Goal: Information Seeking & Learning: Learn about a topic

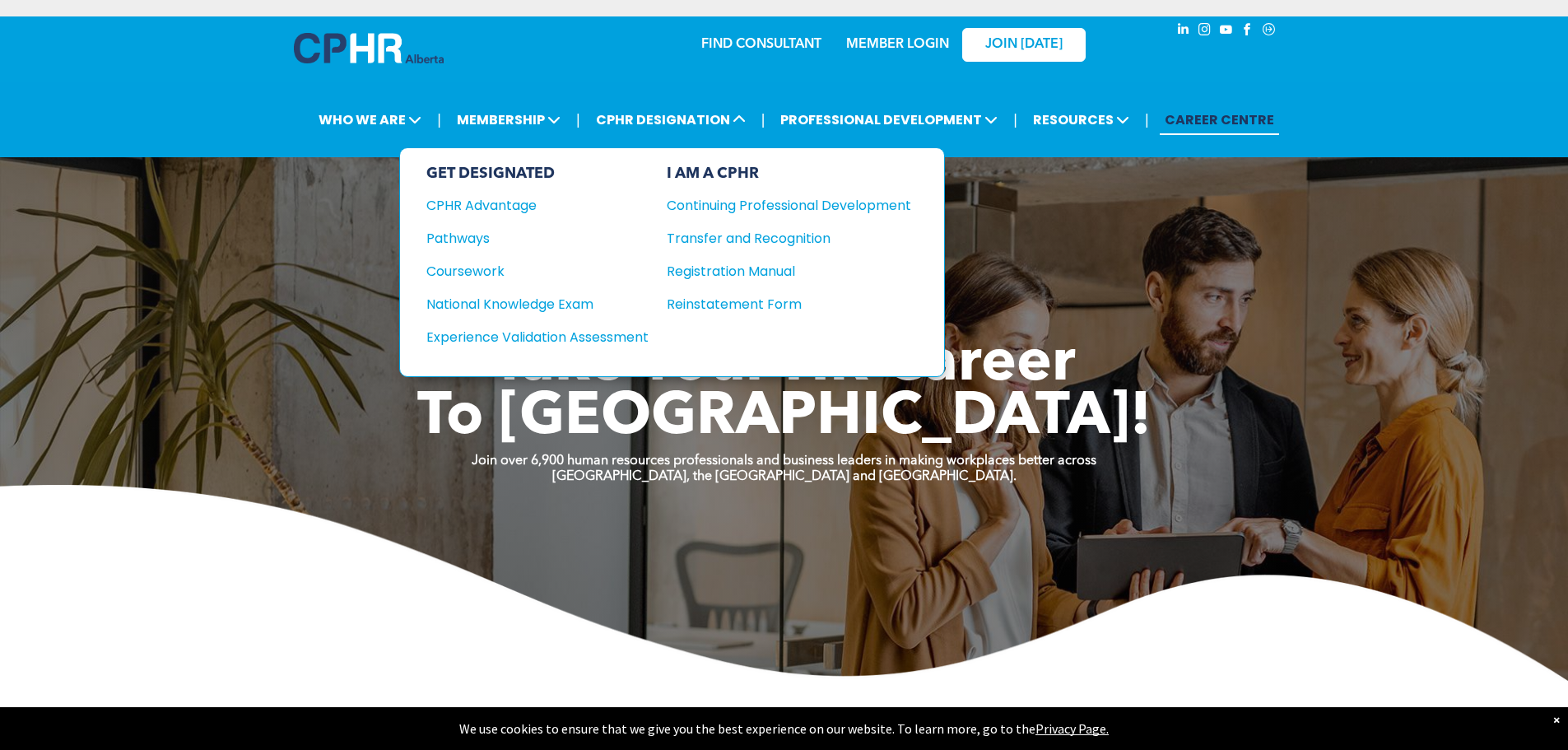
click at [494, 266] on div "Coursework" at bounding box center [526, 271] width 200 height 21
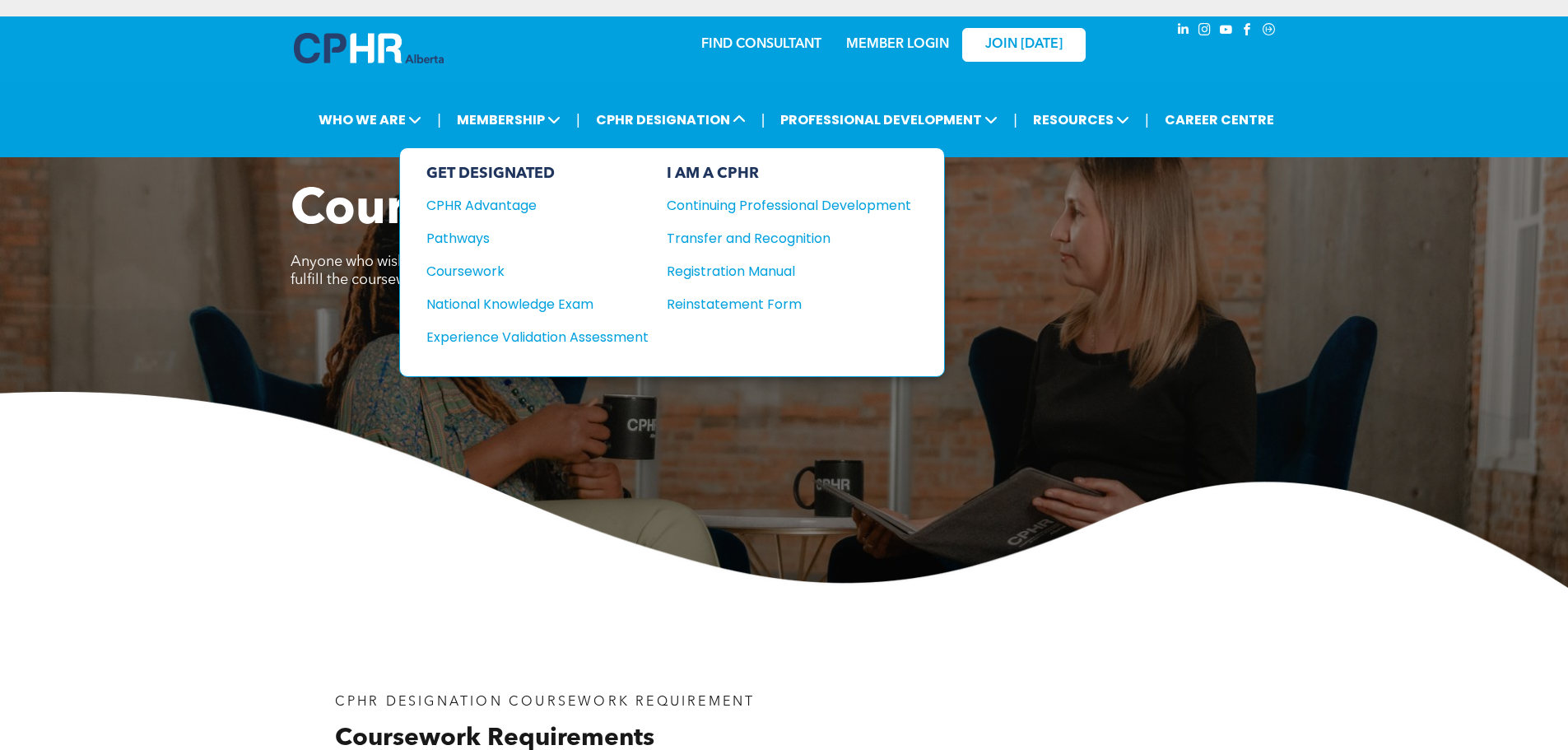
click at [505, 308] on div "National Knowledge Exam" at bounding box center [526, 304] width 200 height 21
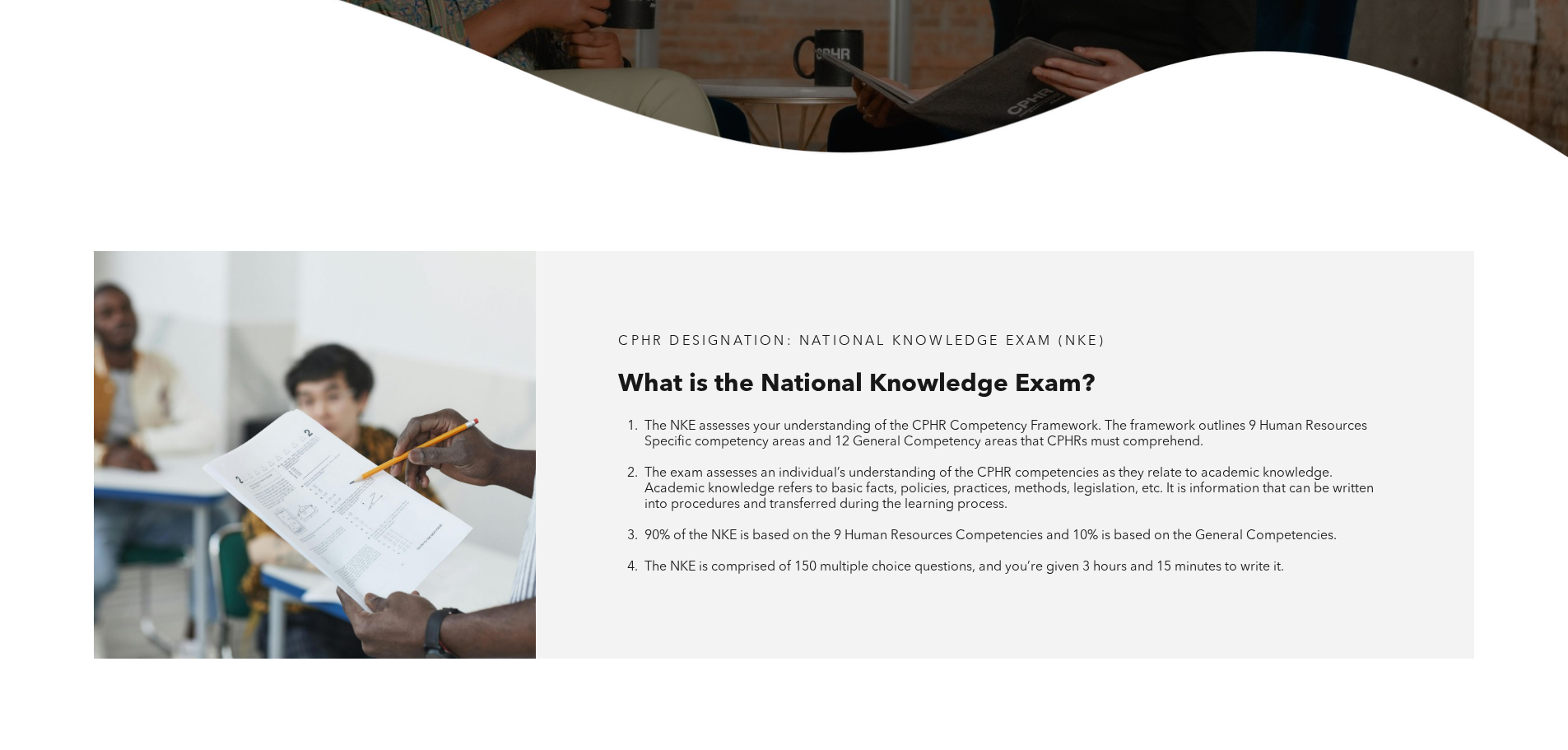
scroll to position [577, 0]
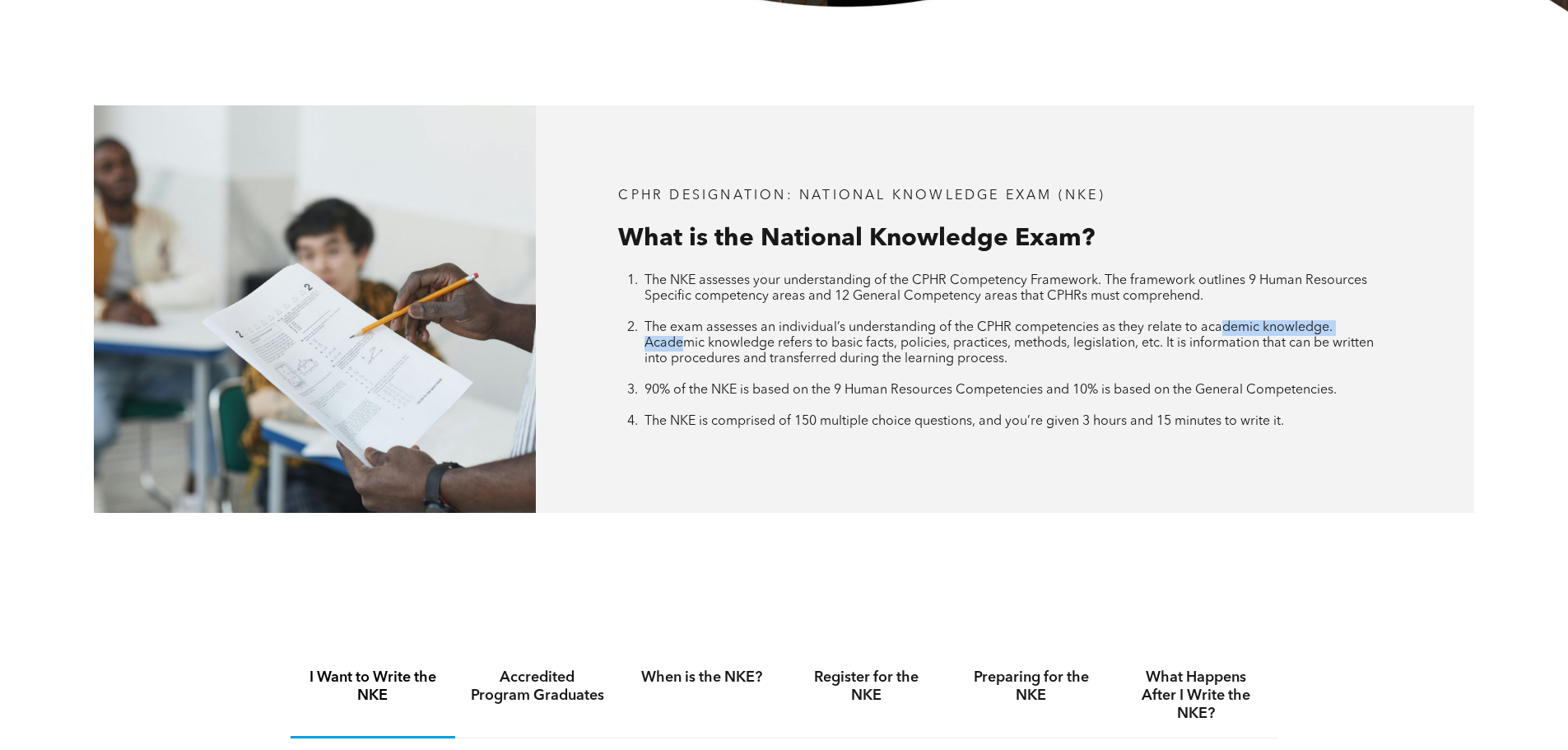
drag, startPoint x: 683, startPoint y: 343, endPoint x: 1225, endPoint y: 333, distance: 542.1
click at [1225, 333] on span "The exam assesses an individual’s understanding of the CPHR competencies as the…" at bounding box center [1009, 343] width 729 height 45
click at [1093, 409] on li "90% of the NKE is based on the 9 Human Resources Competencies and 10% is based …" at bounding box center [1018, 398] width 747 height 31
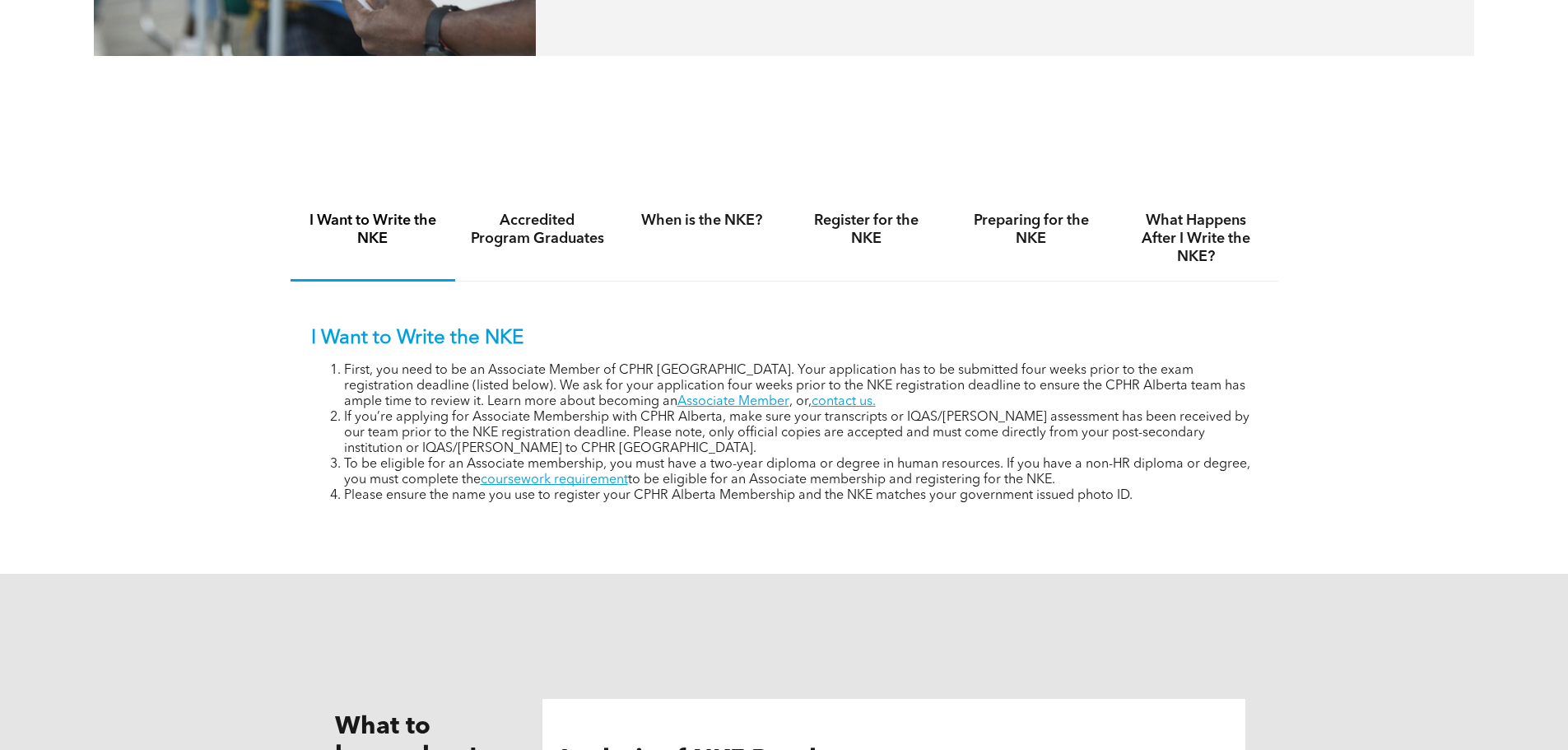
scroll to position [1071, 0]
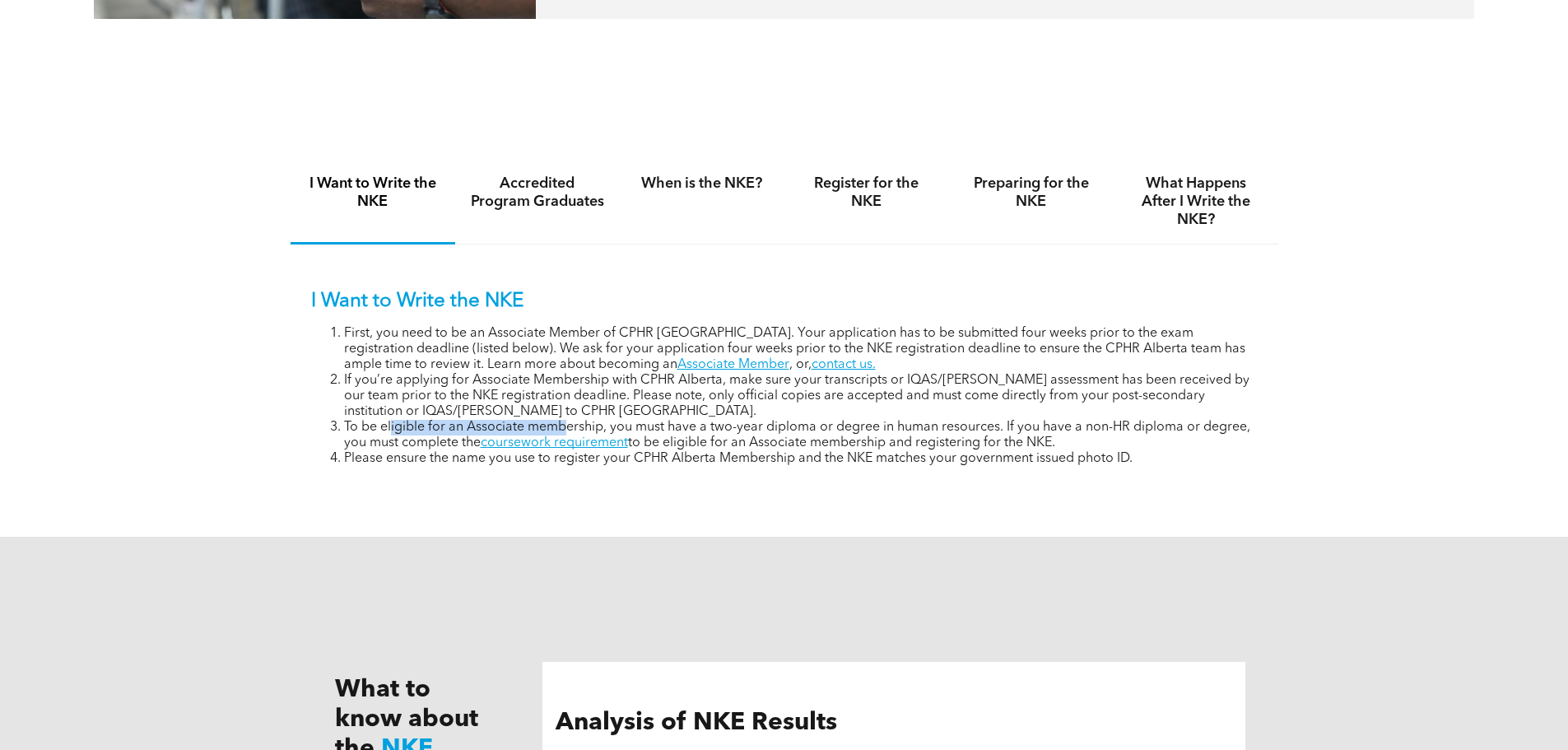
drag, startPoint x: 390, startPoint y: 423, endPoint x: 590, endPoint y: 434, distance: 200.3
click at [578, 434] on li "To be eligible for an Associate membership, you must have a two-year diploma or…" at bounding box center [801, 435] width 914 height 31
click at [843, 454] on li "Please ensure the name you use to register your CPHR Alberta Membership and the…" at bounding box center [801, 459] width 914 height 16
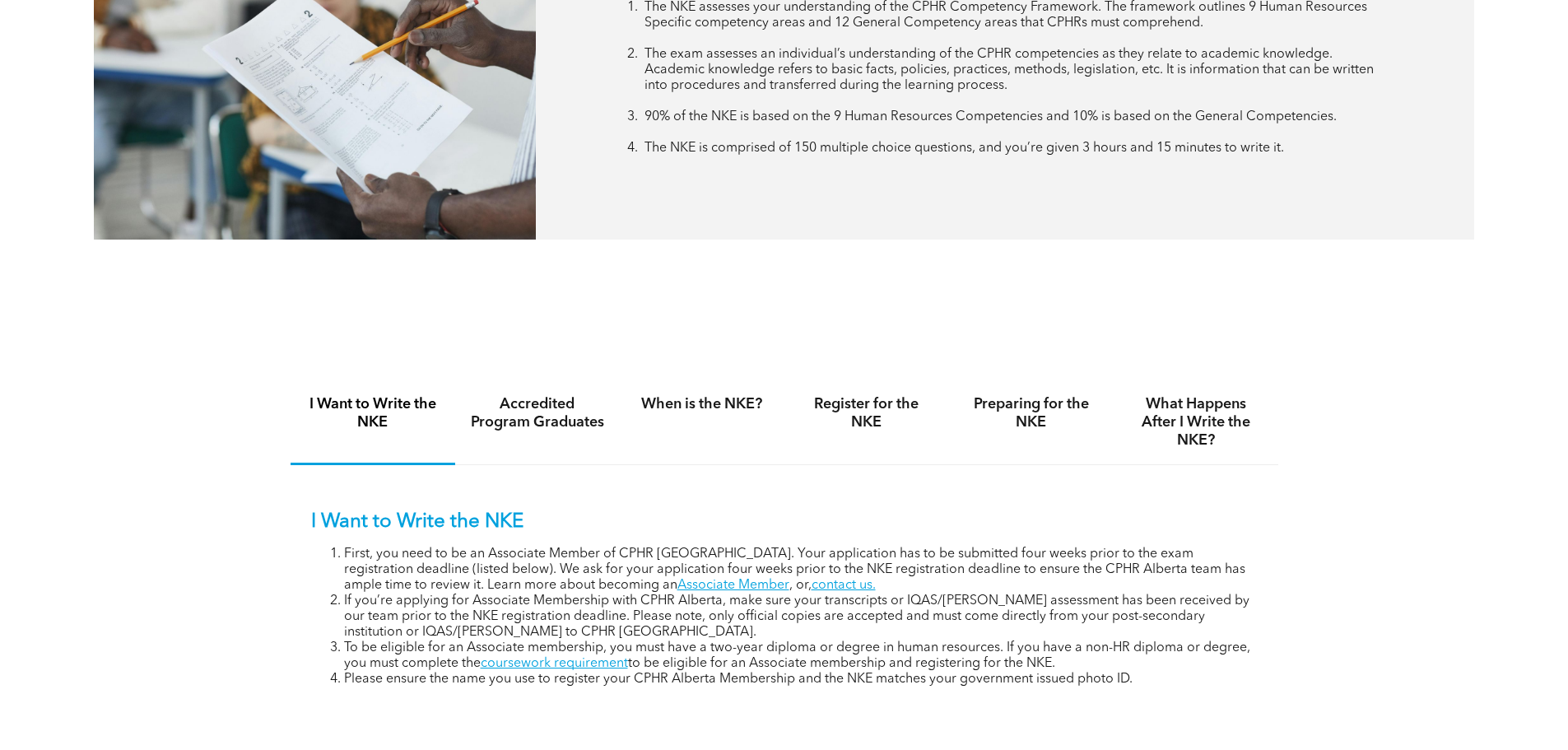
scroll to position [988, 0]
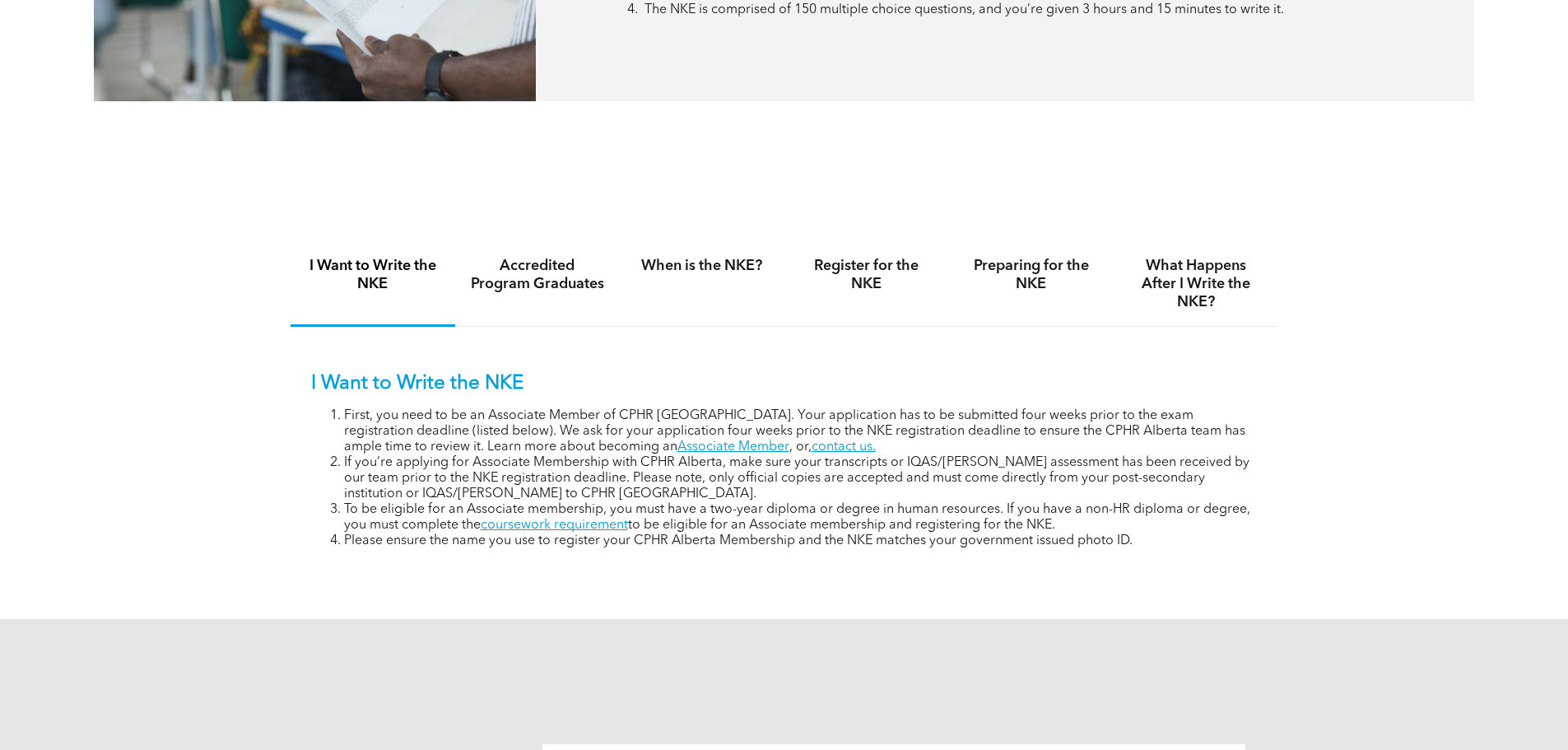
click at [584, 523] on link "coursework requirement" at bounding box center [554, 525] width 147 height 13
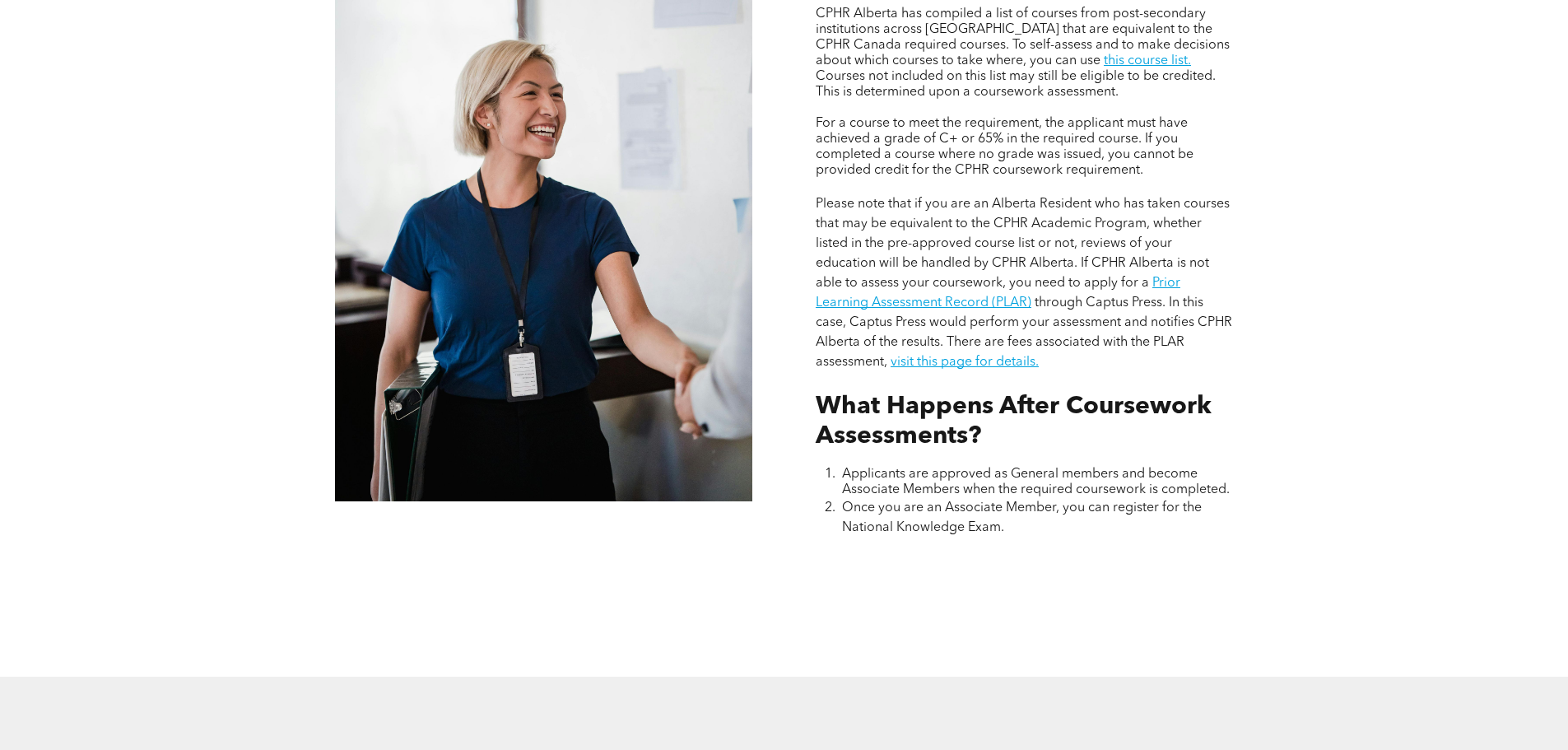
scroll to position [1482, 0]
